Goal: Navigation & Orientation: Find specific page/section

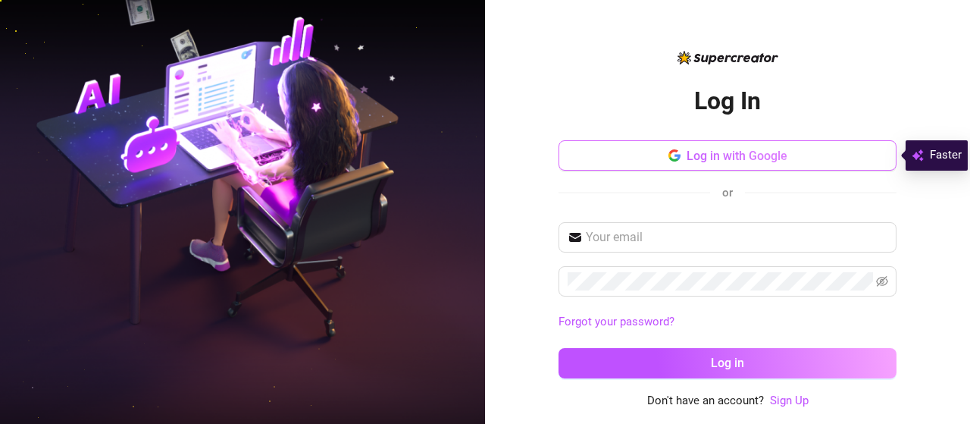
click at [765, 158] on span "Log in with Google" at bounding box center [737, 156] width 101 height 14
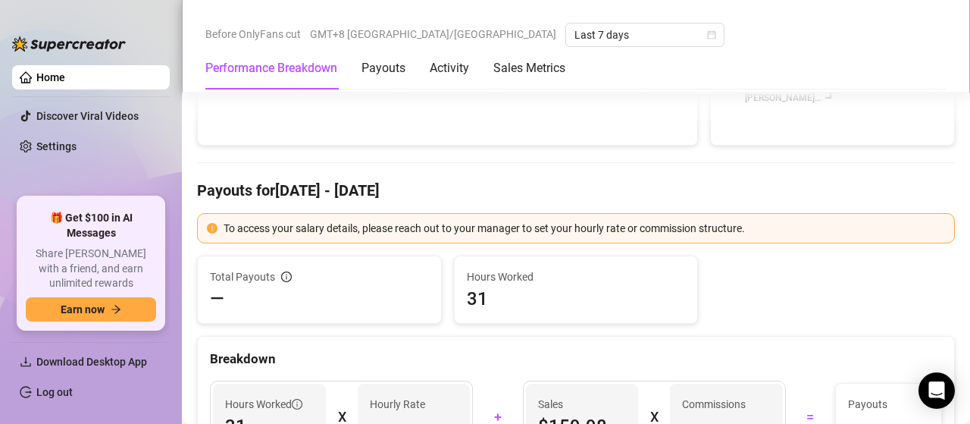
scroll to position [380, 0]
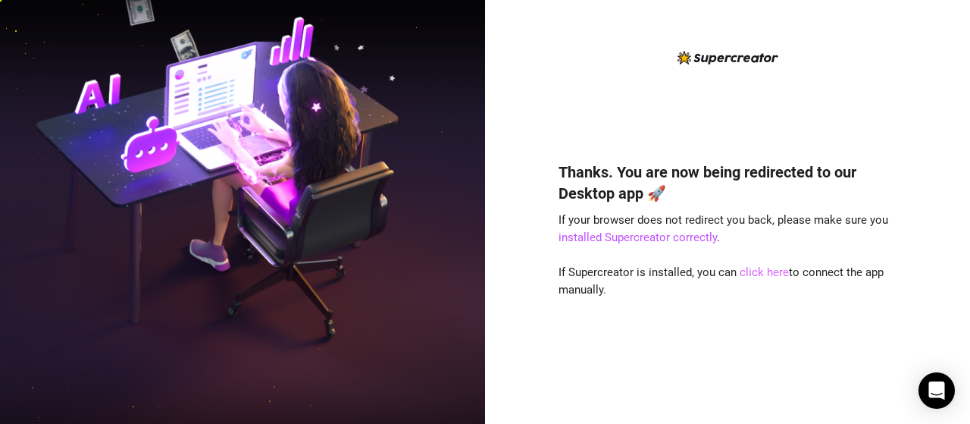
click at [755, 272] on link "click here" at bounding box center [764, 272] width 49 height 14
click at [757, 269] on link "click here" at bounding box center [764, 272] width 49 height 14
